Goal: Task Accomplishment & Management: Use online tool/utility

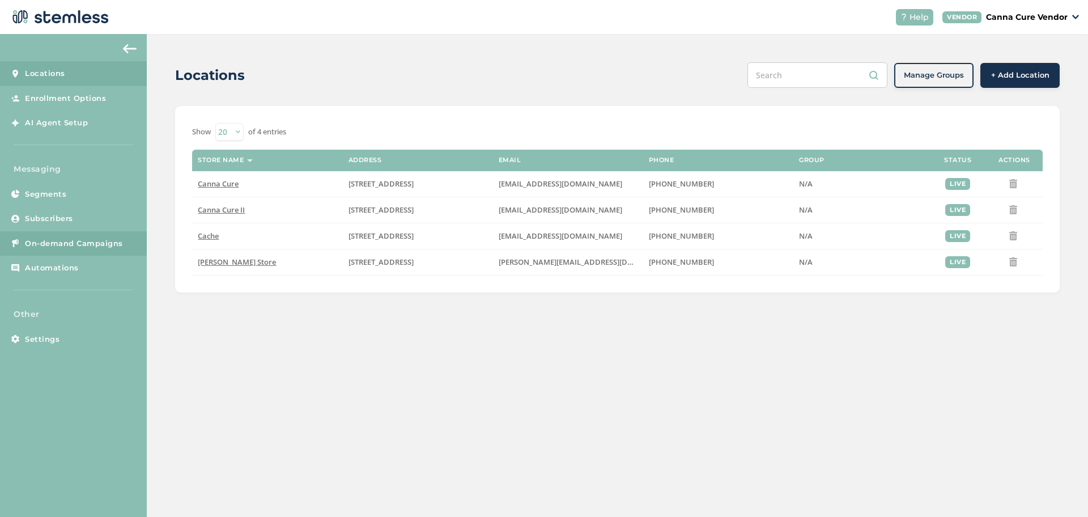
click at [48, 242] on span "On-demand Campaigns" at bounding box center [74, 243] width 98 height 11
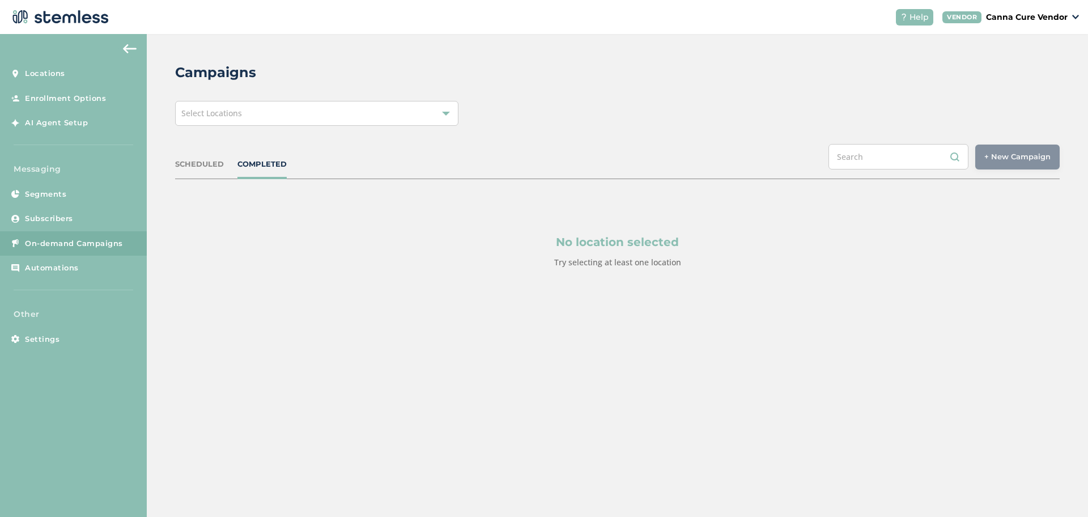
click at [268, 111] on div "Select Locations" at bounding box center [316, 113] width 283 height 25
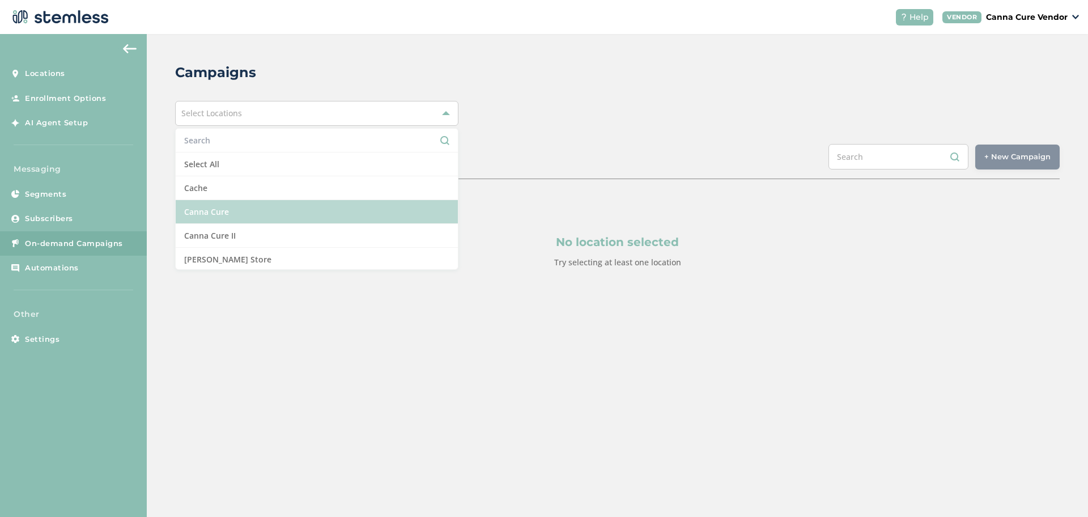
click at [227, 215] on li "Canna Cure" at bounding box center [317, 212] width 282 height 24
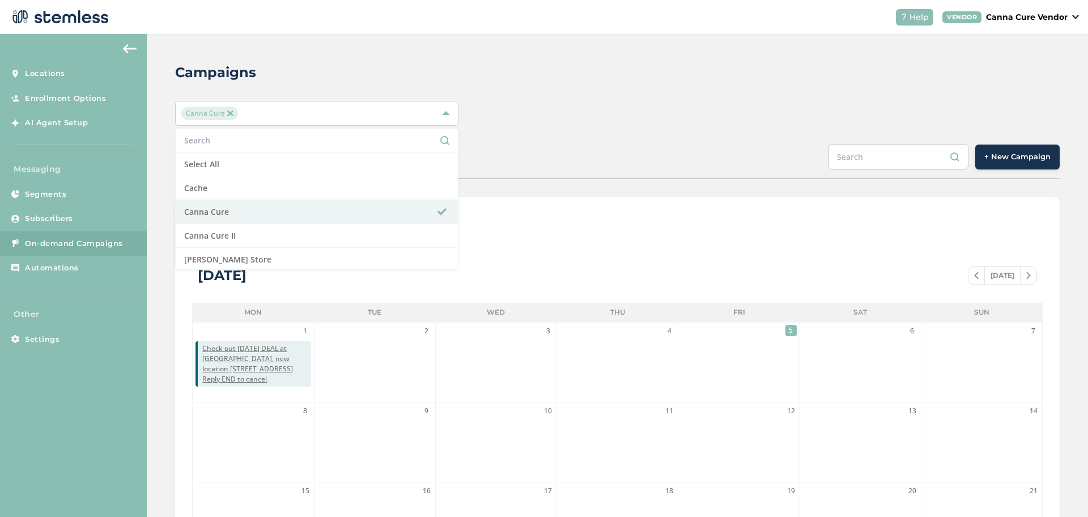
click at [999, 150] on button "+ New Campaign" at bounding box center [1018, 157] width 84 height 25
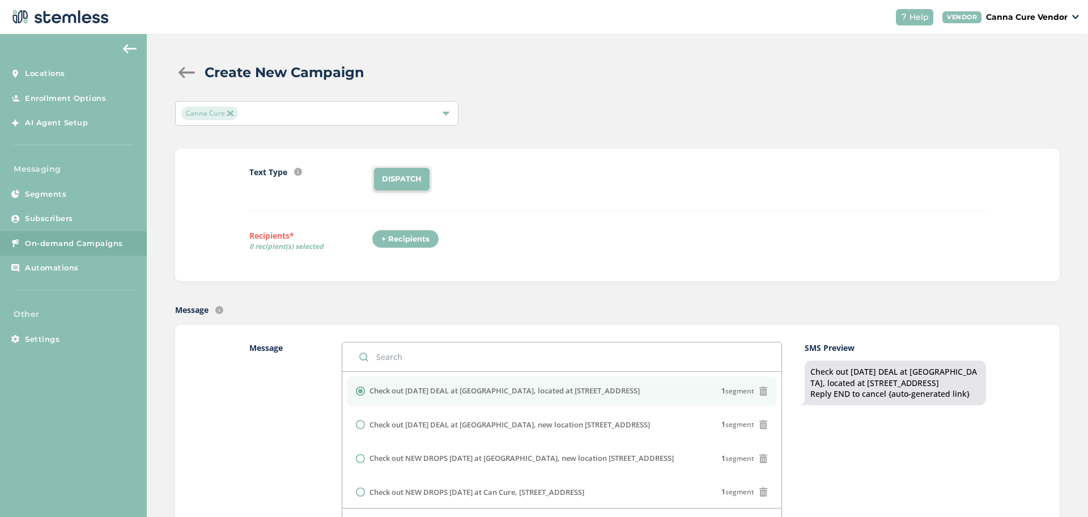
click at [231, 113] on img at bounding box center [230, 114] width 6 height 6
click at [231, 113] on span "Select Locations" at bounding box center [211, 113] width 61 height 11
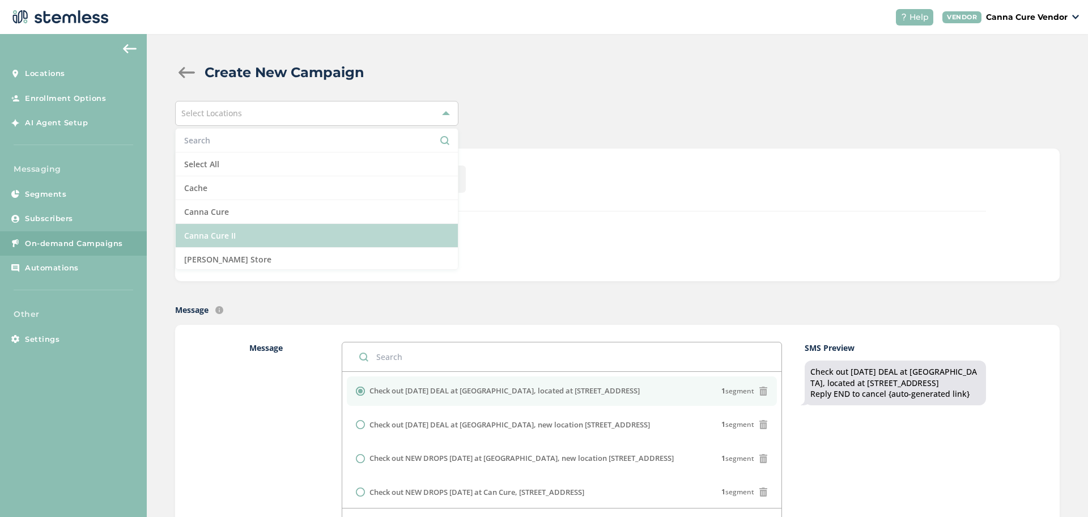
click at [213, 235] on li "Canna Cure II" at bounding box center [317, 236] width 282 height 24
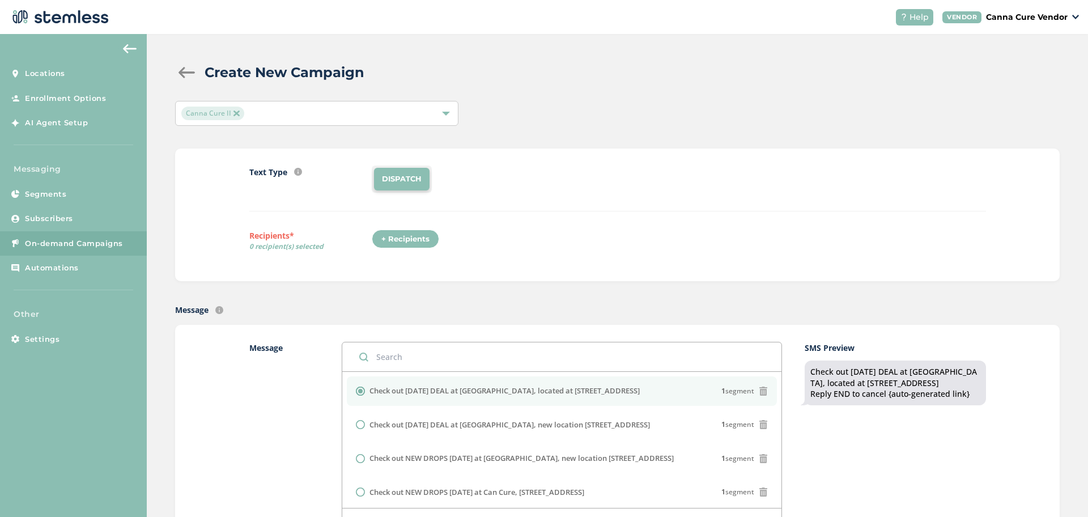
click at [396, 239] on div "+ Recipients" at bounding box center [405, 239] width 67 height 19
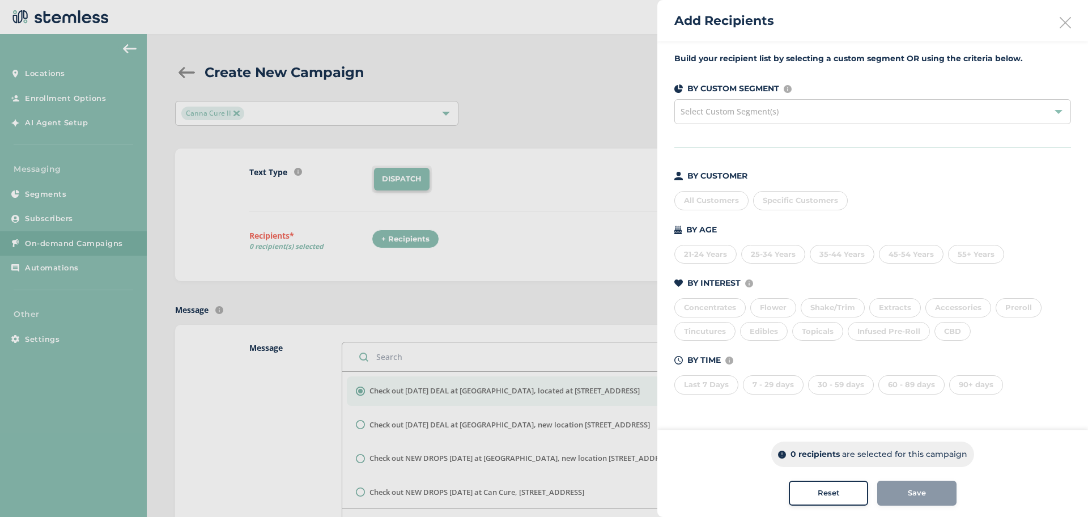
click at [696, 205] on div "All Customers" at bounding box center [712, 200] width 74 height 19
click at [920, 487] on button "Save" at bounding box center [917, 493] width 79 height 25
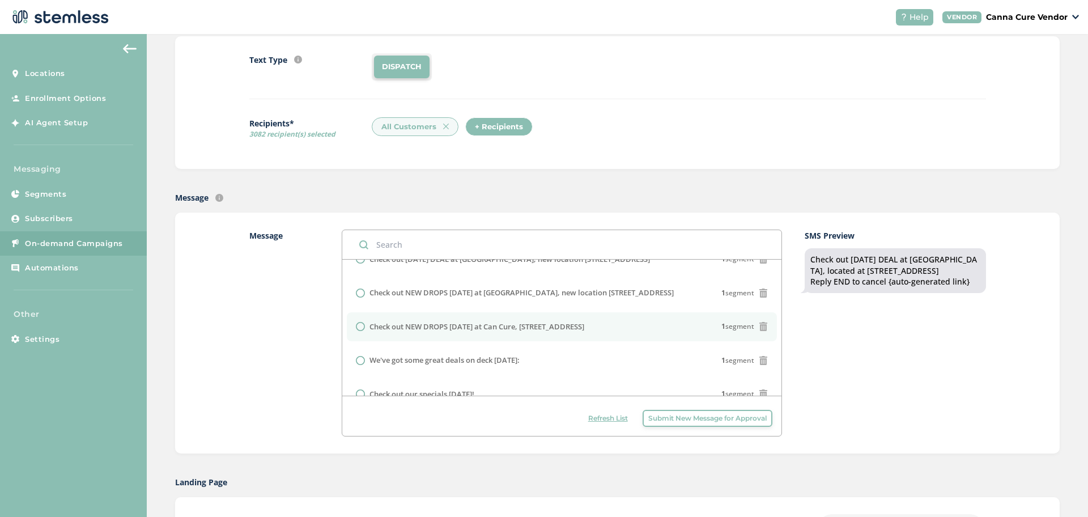
scroll to position [54, 0]
click at [360, 325] on input "radio" at bounding box center [360, 325] width 9 height 9
radio input "true"
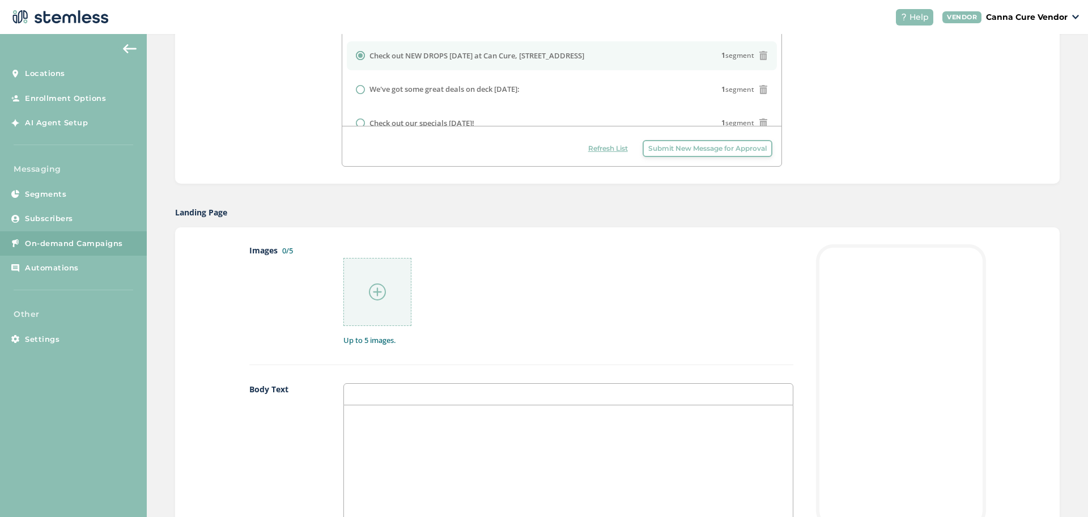
scroll to position [385, 0]
click at [369, 302] on div at bounding box center [378, 289] width 68 height 68
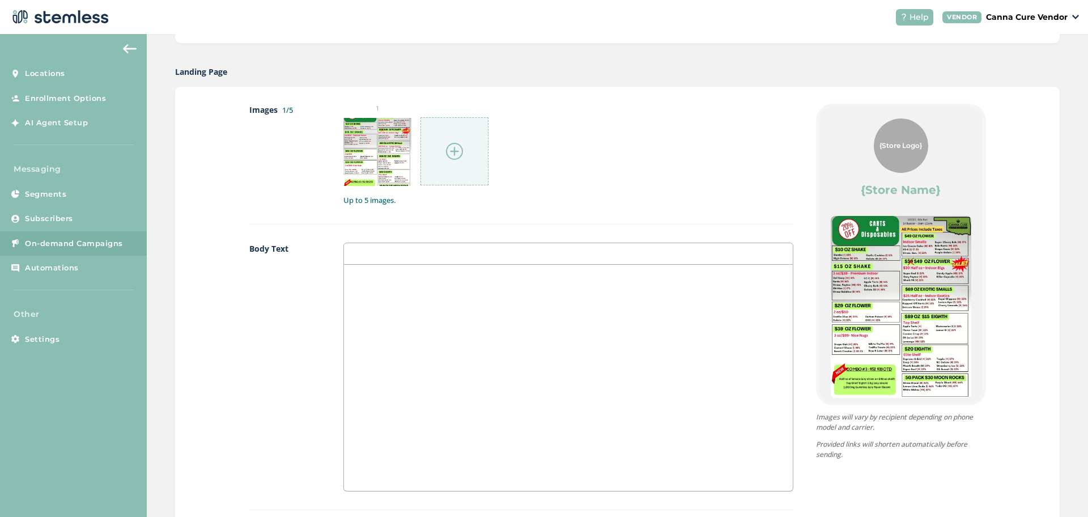
scroll to position [490, 0]
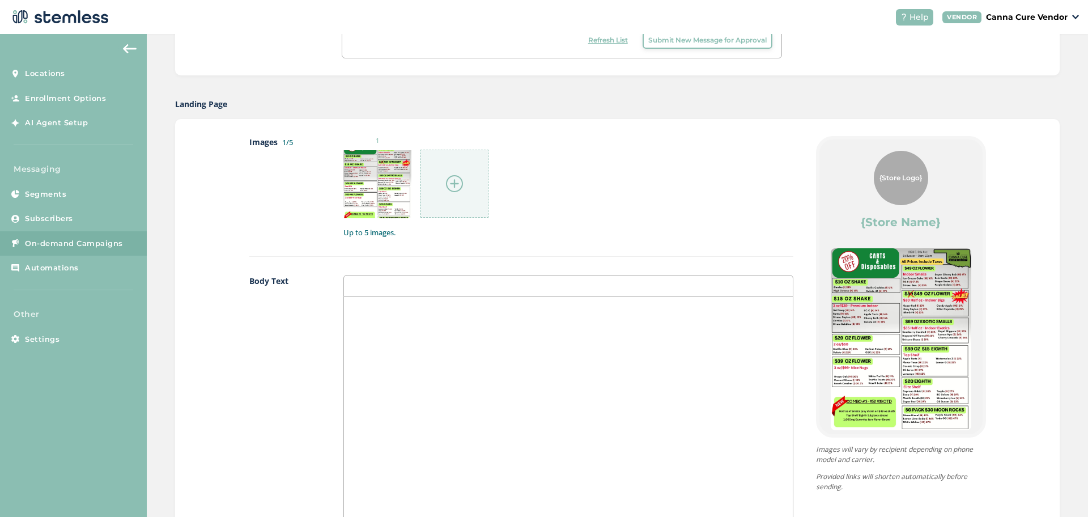
click at [468, 341] on div at bounding box center [568, 410] width 448 height 226
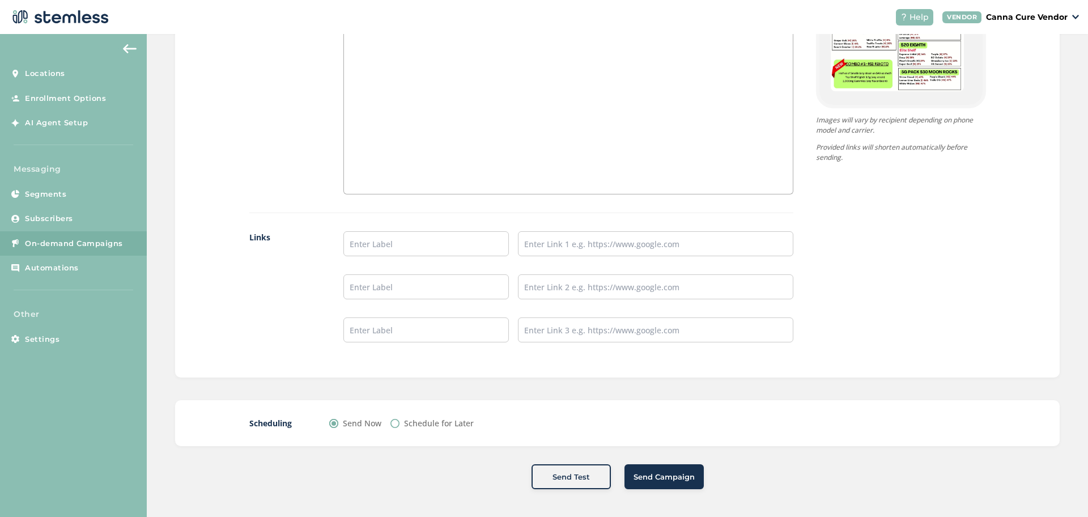
scroll to position [820, 0]
click at [664, 473] on span "Send Campaign" at bounding box center [664, 476] width 61 height 11
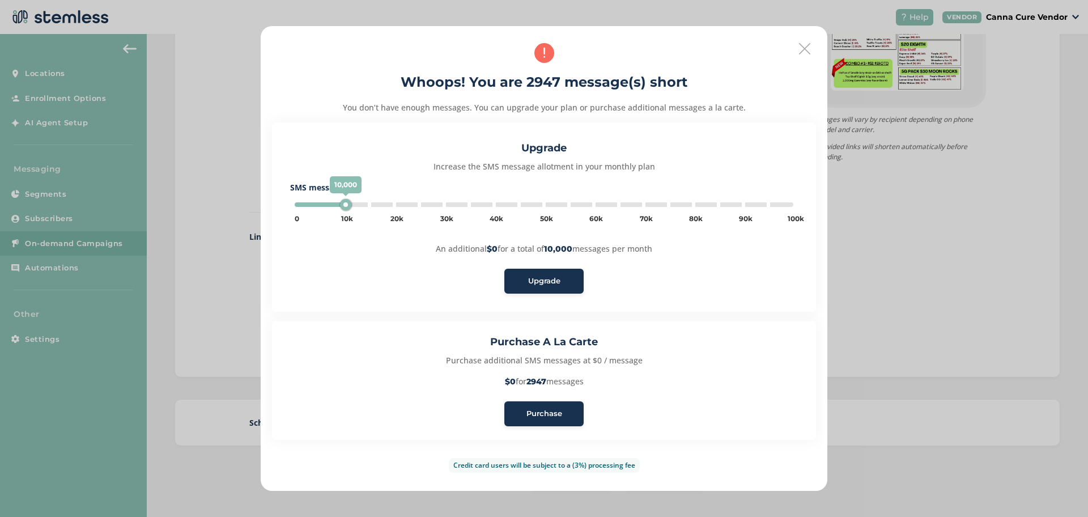
click at [543, 455] on div "Credit card users will be subject to a (3%) processing fee" at bounding box center [544, 461] width 191 height 24
click at [554, 407] on button "Purchase" at bounding box center [544, 413] width 79 height 25
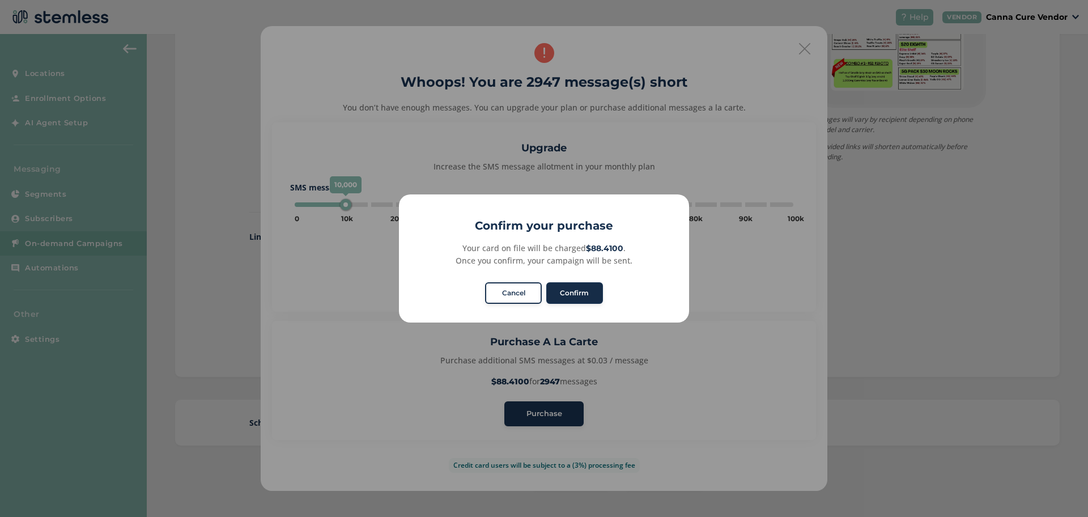
click at [580, 289] on button "Confirm" at bounding box center [574, 293] width 57 height 22
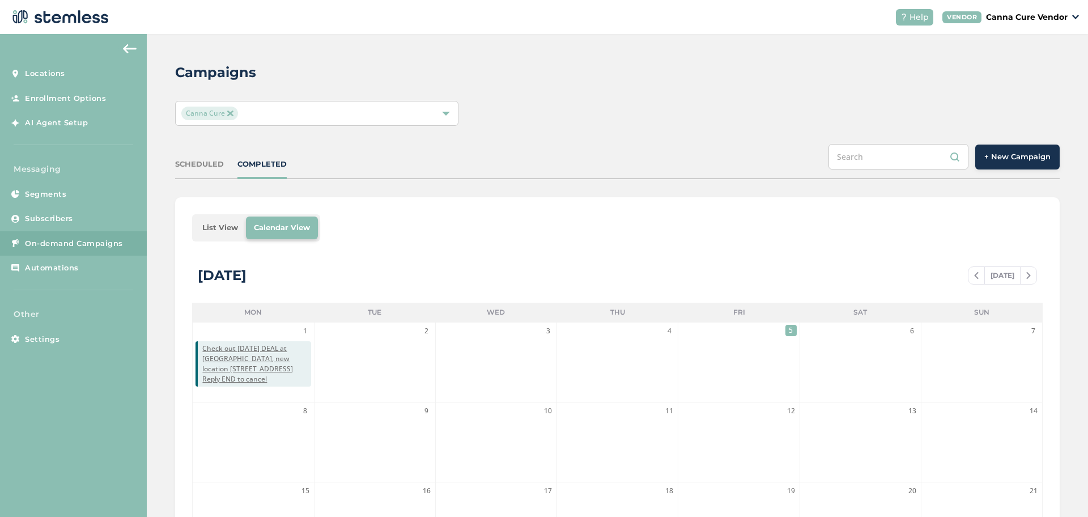
click at [1014, 160] on span "+ New Campaign" at bounding box center [1018, 156] width 66 height 11
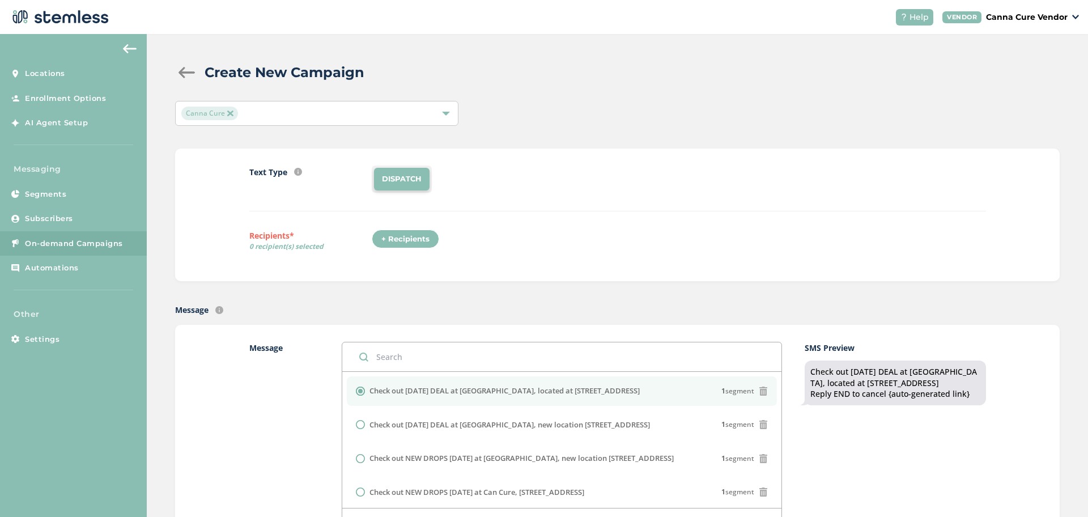
click at [400, 234] on div "+ Recipients" at bounding box center [405, 239] width 67 height 19
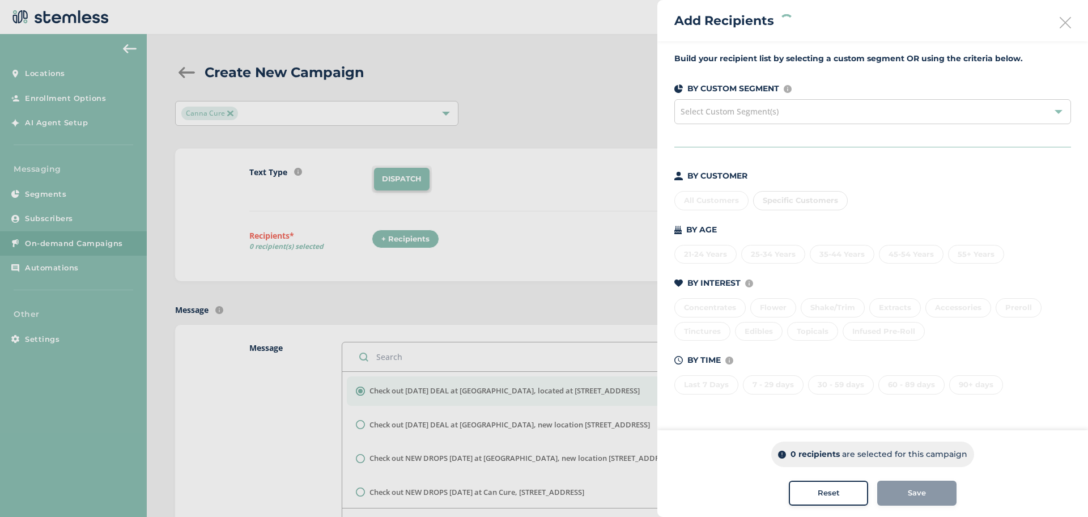
click at [788, 106] on div "Select Custom Segment(s)" at bounding box center [873, 111] width 397 height 25
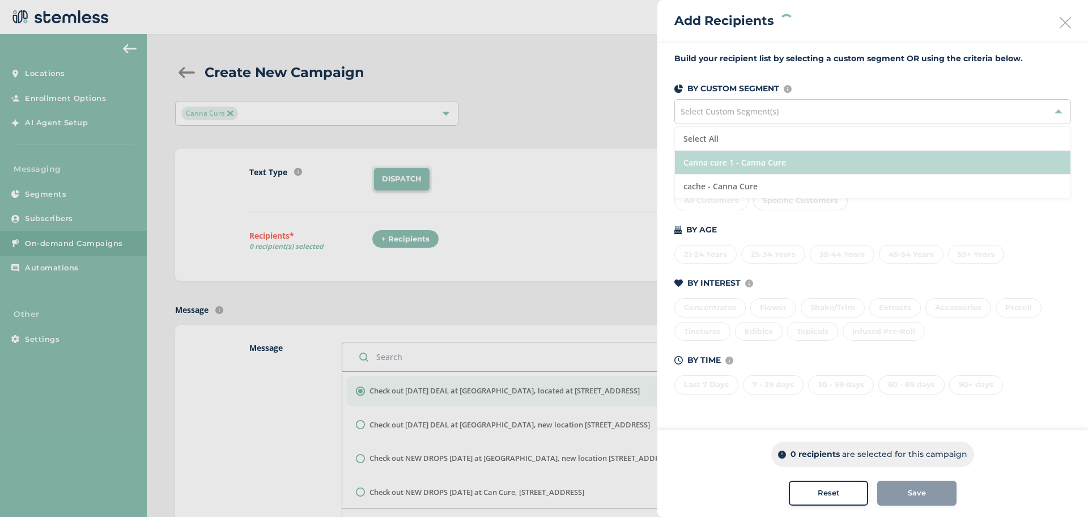
click at [739, 165] on li "Canna cure 1 - Canna Cure" at bounding box center [873, 163] width 396 height 24
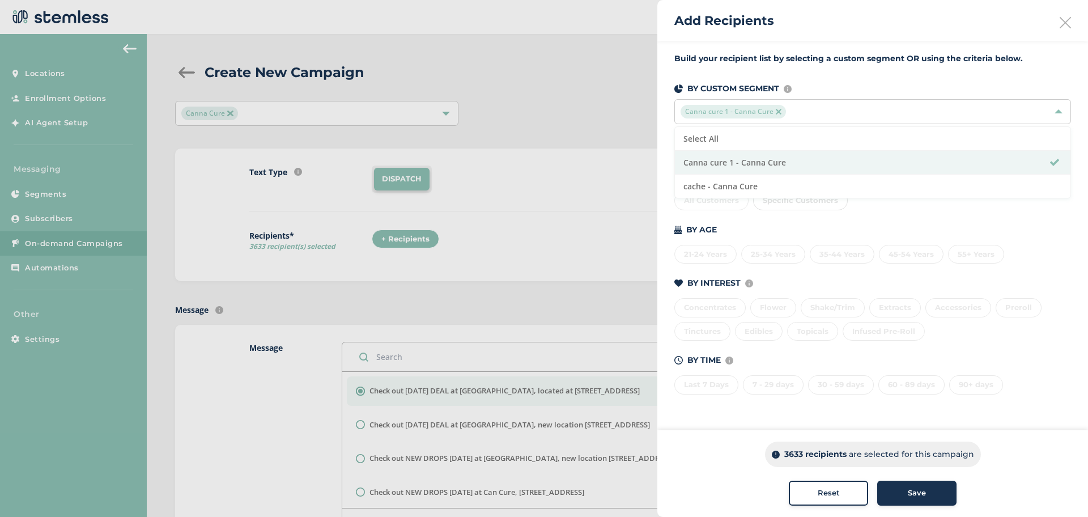
click at [901, 496] on div "Save" at bounding box center [917, 493] width 61 height 11
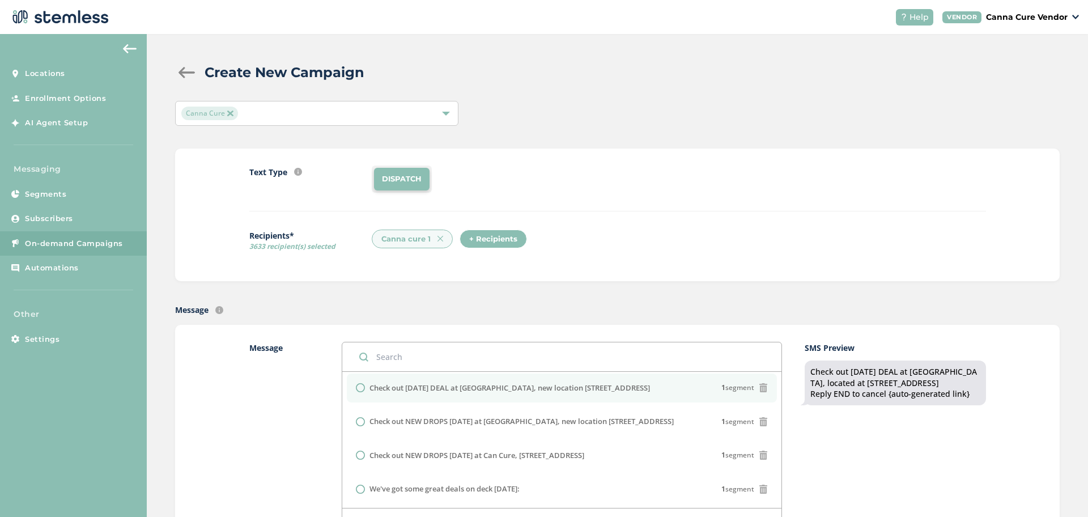
scroll to position [43, 0]
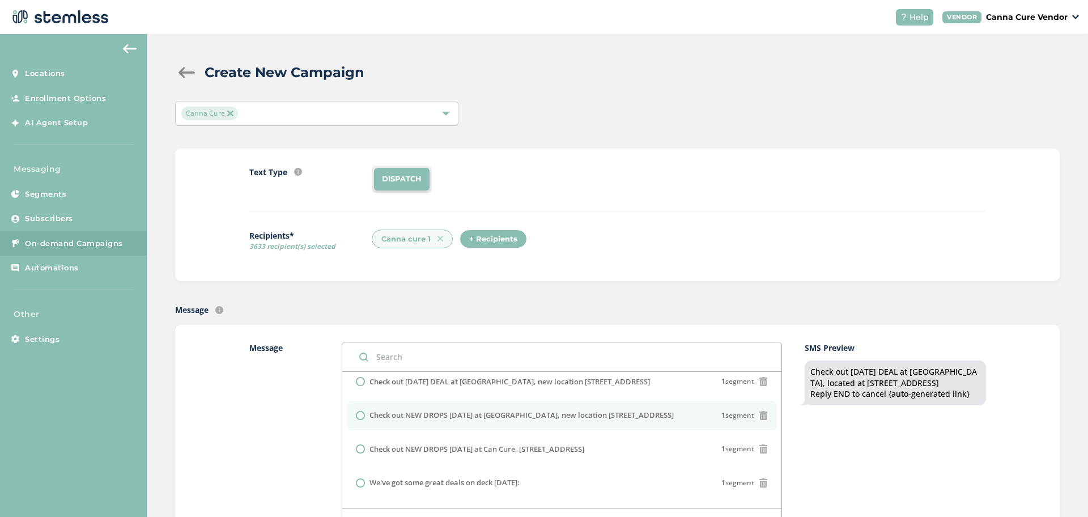
click at [347, 412] on li "Check out NEW DROPS [DATE] at [GEOGRAPHIC_DATA], new location [STREET_ADDRESS]" at bounding box center [562, 415] width 430 height 29
radio input "false"
radio input "true"
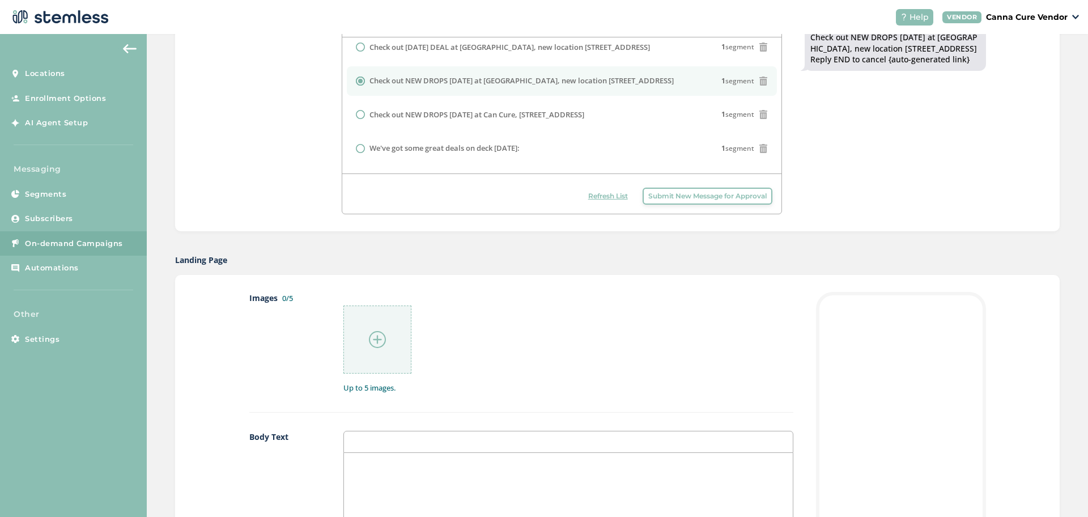
scroll to position [335, 0]
click at [378, 352] on div at bounding box center [378, 339] width 68 height 68
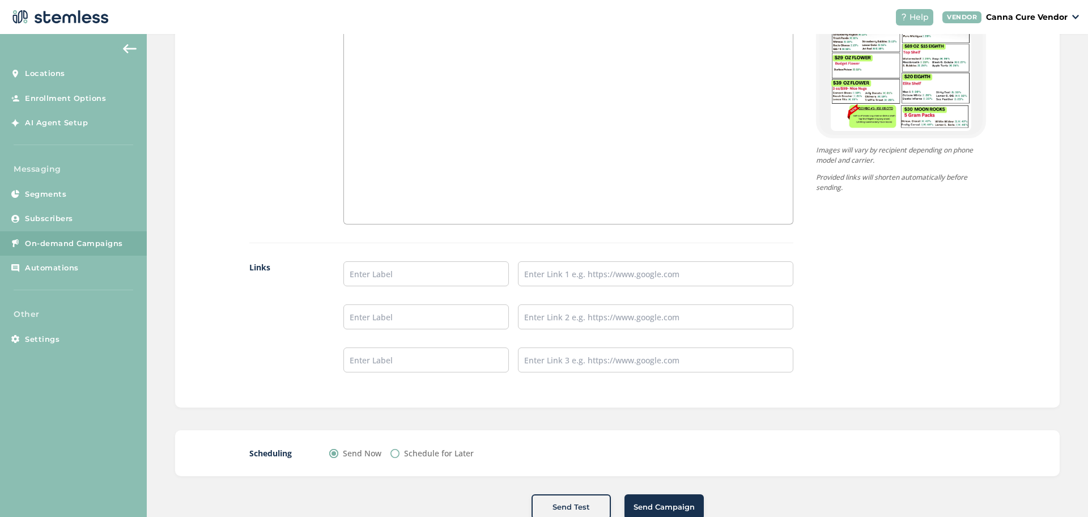
scroll to position [820, 0]
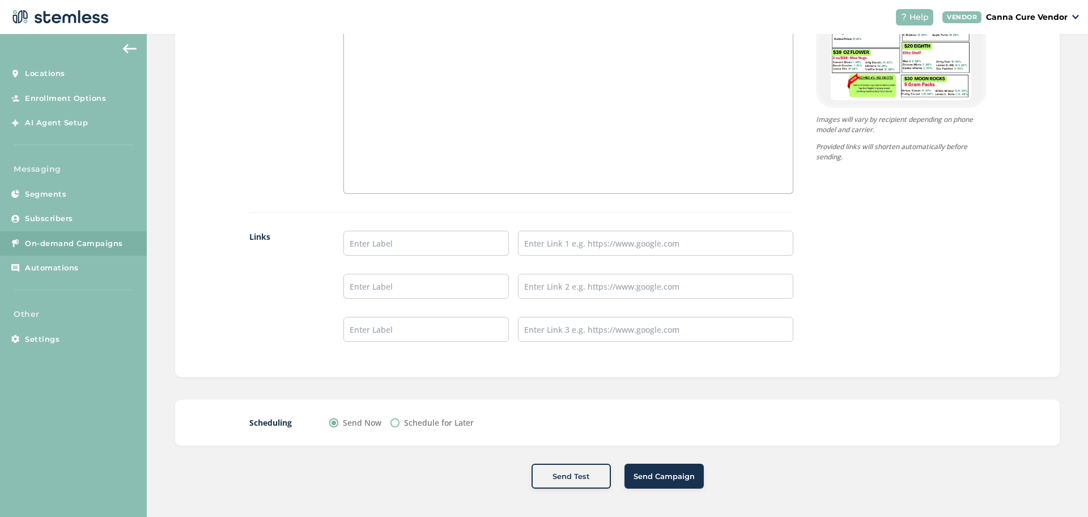
click at [638, 471] on span "Send Campaign" at bounding box center [664, 476] width 61 height 11
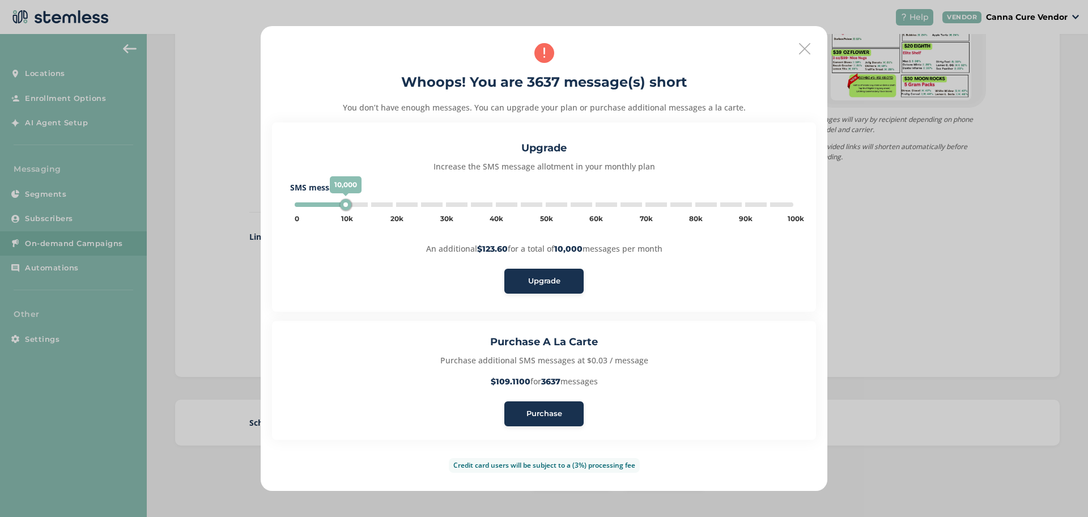
click at [539, 414] on span "Purchase" at bounding box center [545, 413] width 36 height 11
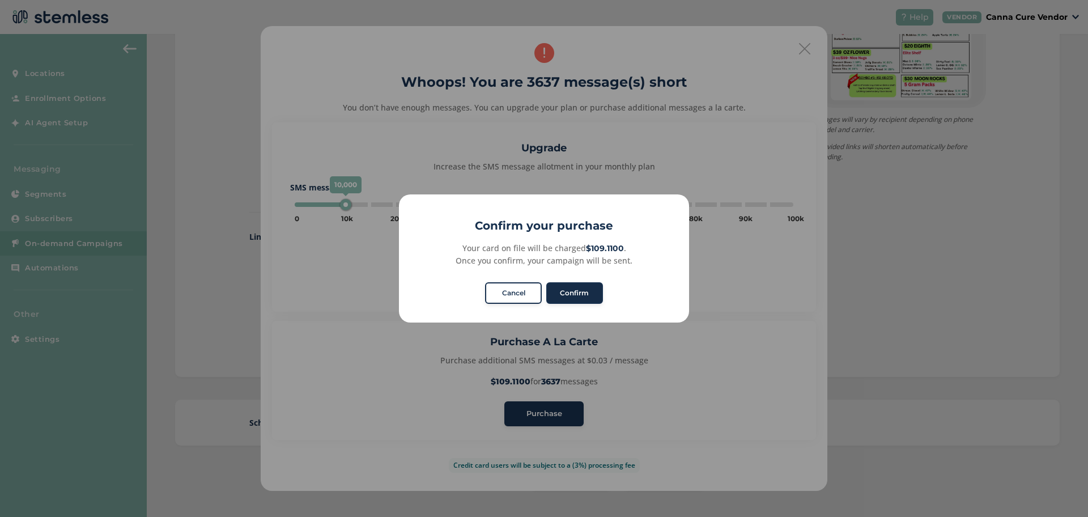
click at [584, 285] on button "Confirm" at bounding box center [574, 293] width 57 height 22
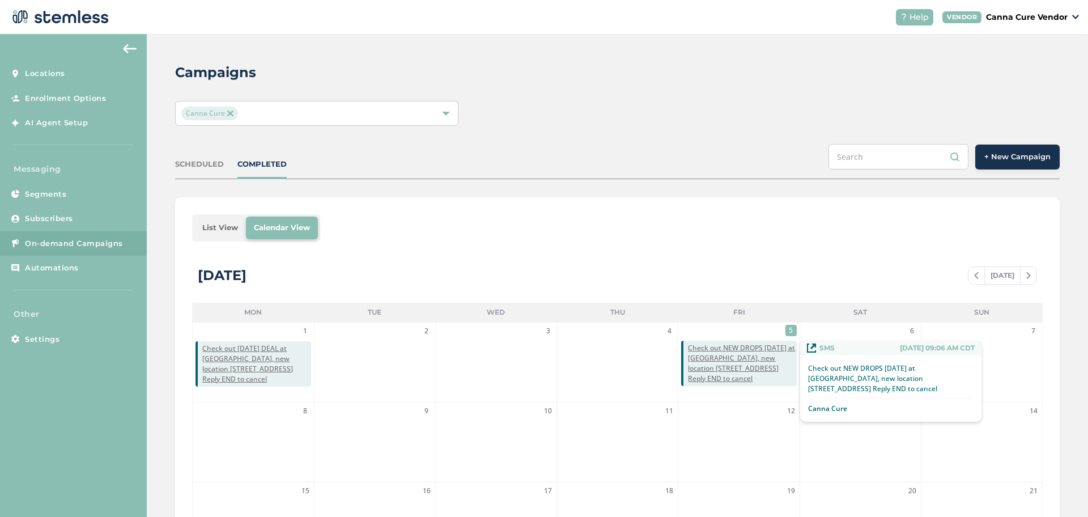
click at [748, 351] on span "Check out NEW DROPS [DATE] at [GEOGRAPHIC_DATA], new location [STREET_ADDRESS] …" at bounding box center [742, 363] width 108 height 41
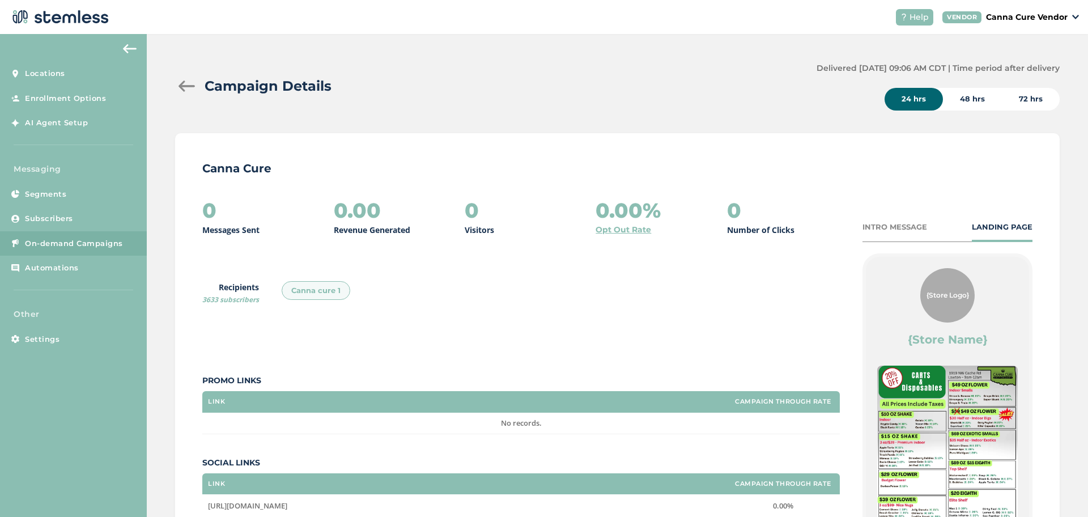
scroll to position [183, 0]
